Goal: Task Accomplishment & Management: Manage account settings

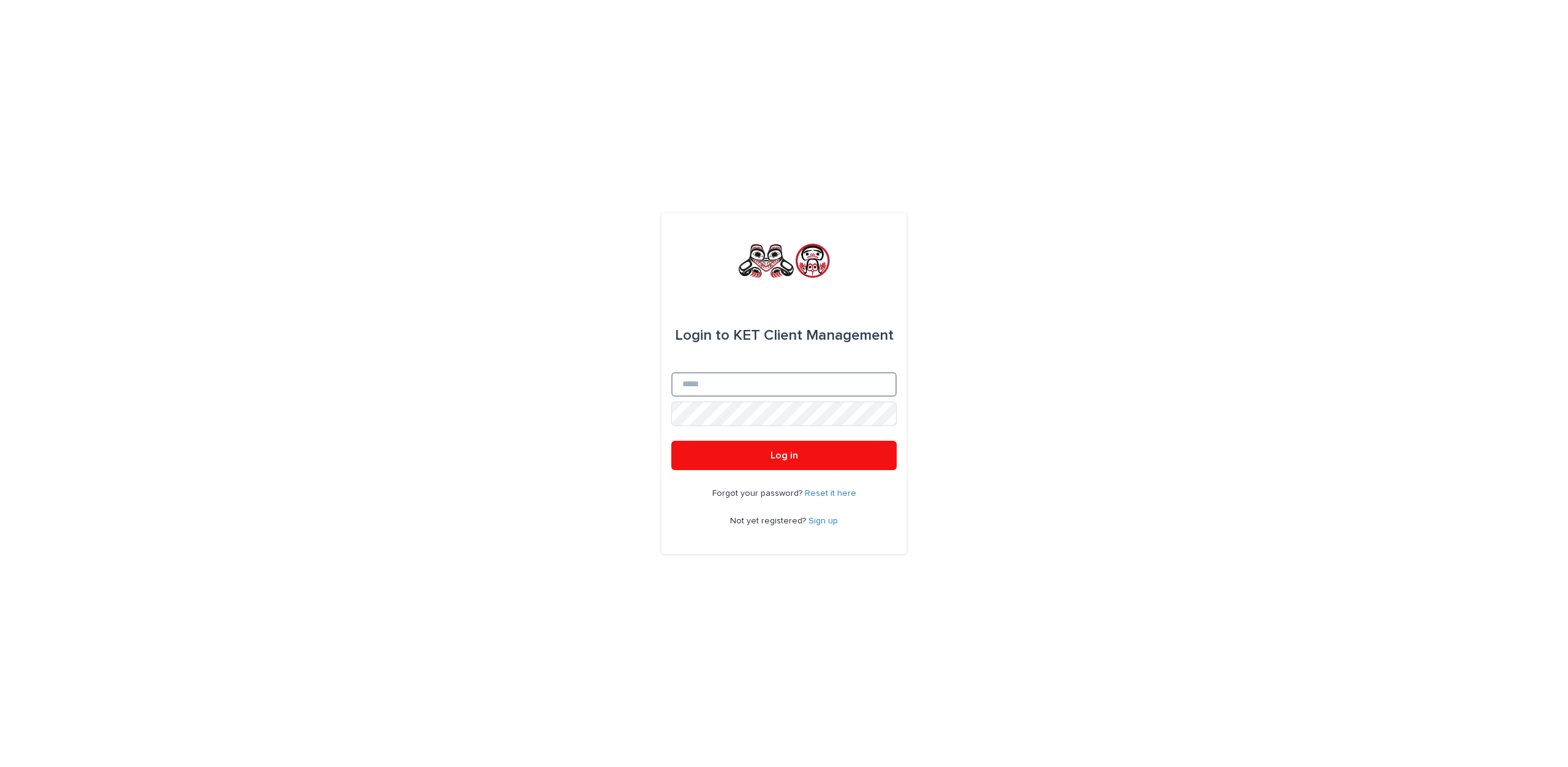
click at [749, 385] on input "Email" at bounding box center [784, 385] width 225 height 25
type input "**********"
click at [806, 457] on button "Log in" at bounding box center [784, 455] width 225 height 29
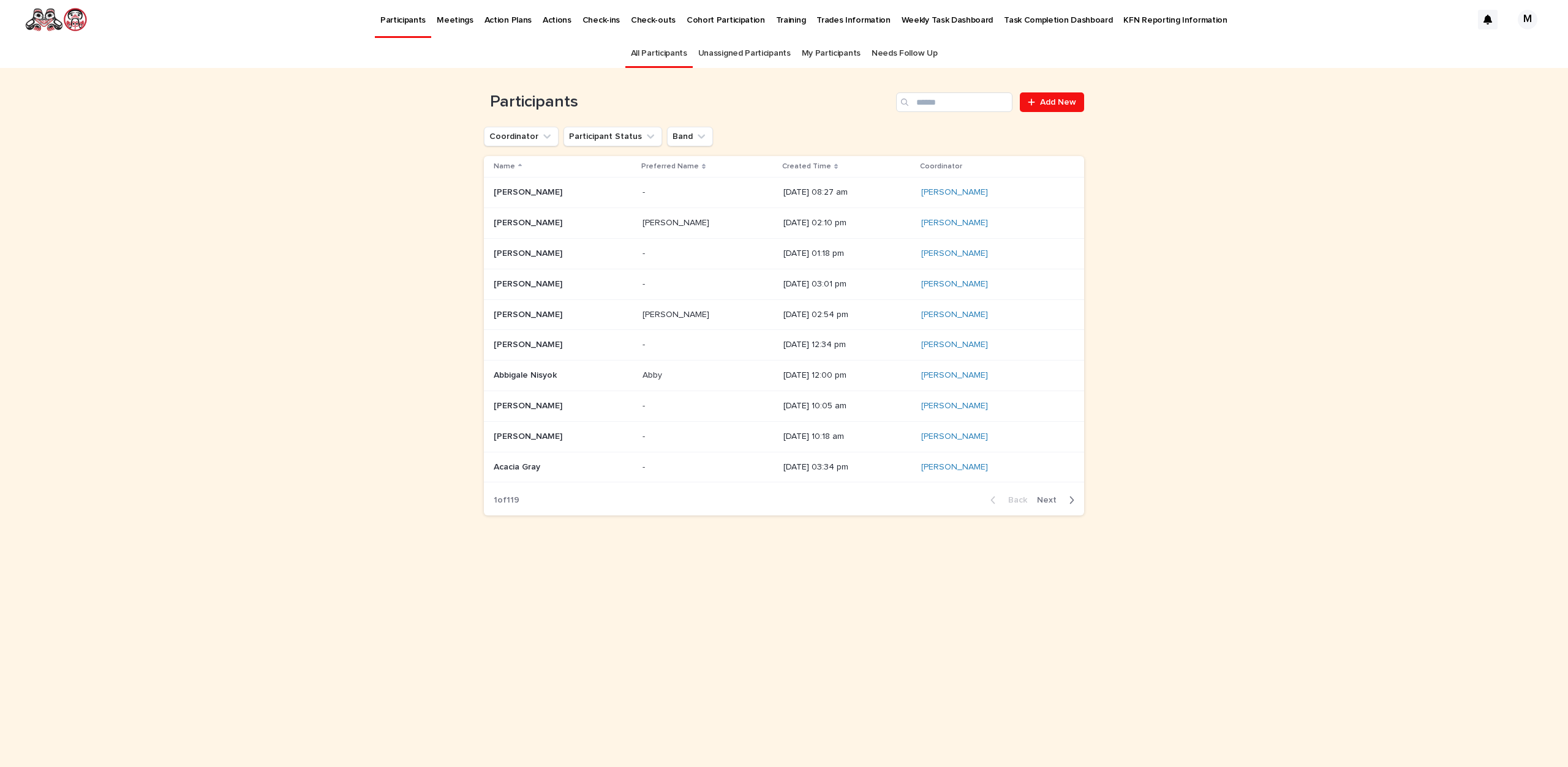
click at [653, 57] on link "All Participants" at bounding box center [659, 53] width 57 height 29
click at [834, 166] on icon at bounding box center [836, 166] width 4 height 6
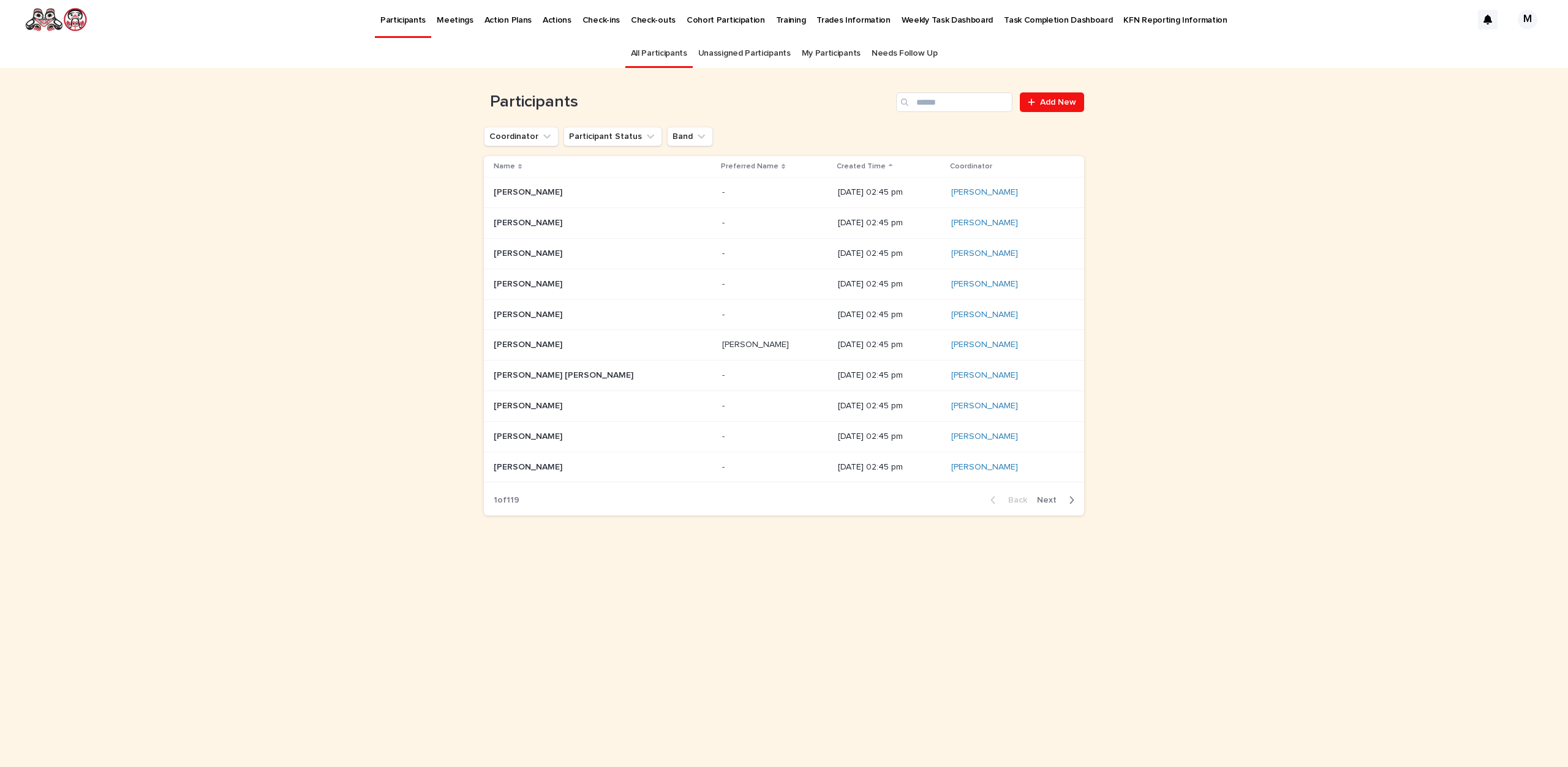
click at [837, 162] on div "Created Time" at bounding box center [890, 166] width 106 height 14
click at [837, 165] on p "Created Time" at bounding box center [861, 166] width 49 height 14
click at [837, 165] on div "Created Time" at bounding box center [890, 166] width 106 height 14
click at [889, 165] on icon at bounding box center [891, 165] width 4 height 3
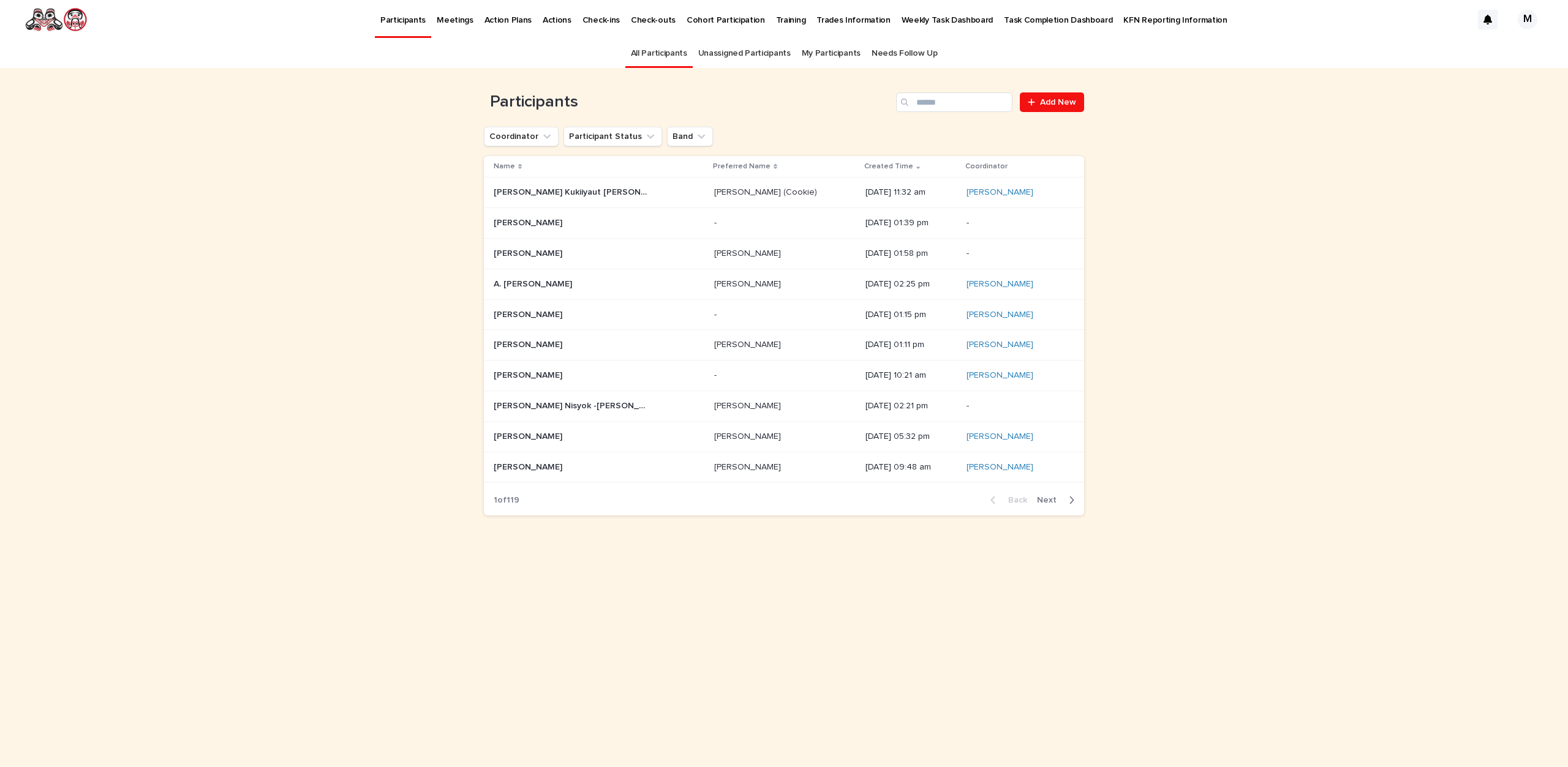
click at [714, 191] on p "[PERSON_NAME] (Cookie)" at bounding box center [767, 191] width 106 height 13
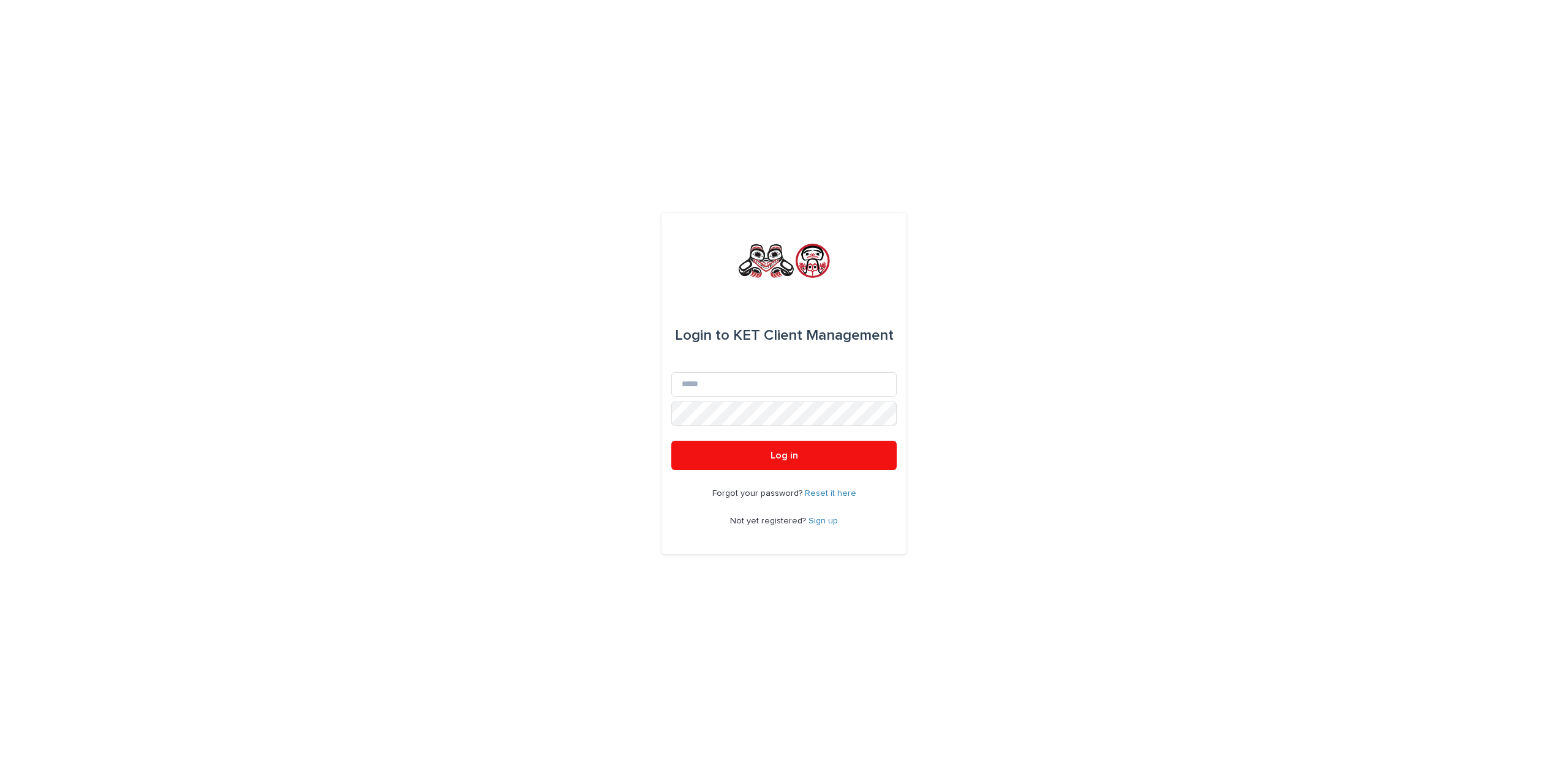
click at [740, 400] on div "Email" at bounding box center [784, 387] width 225 height 29
click at [735, 391] on input "Email" at bounding box center [784, 385] width 225 height 25
type input "**********"
click at [778, 465] on button "Log in" at bounding box center [784, 455] width 225 height 29
